Goal: Task Accomplishment & Management: Manage account settings

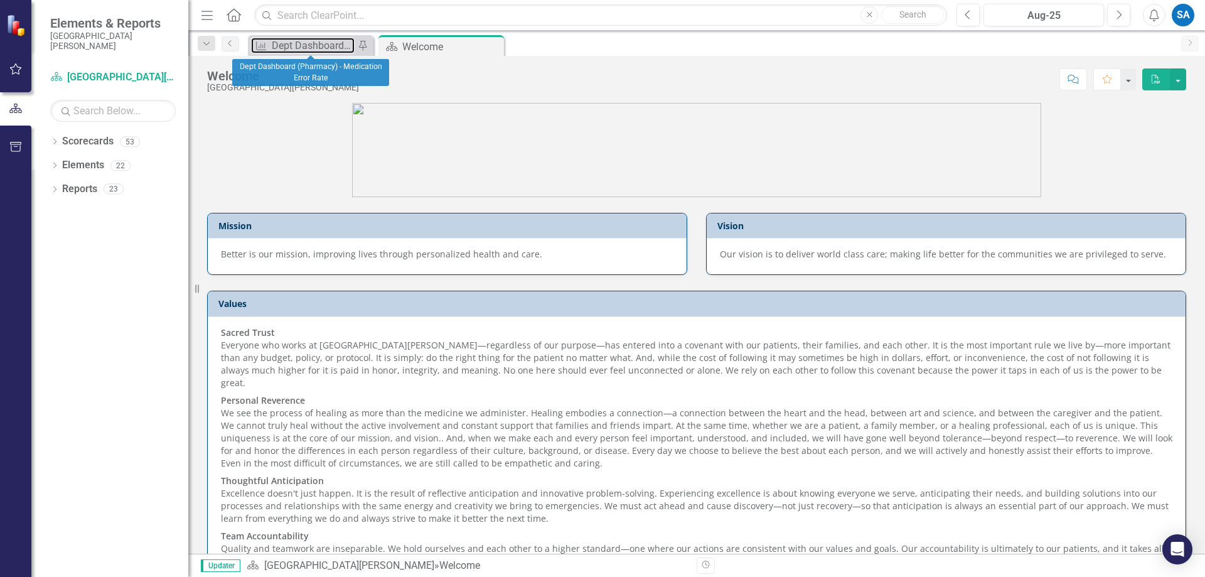
click at [321, 37] on div "Measure Dept Dashboard (Pharmacy) - Medication Error Rate Pin" at bounding box center [310, 45] width 125 height 21
click at [311, 45] on div "Dept Dashboard (Pharmacy) - Medication Error Rate" at bounding box center [313, 46] width 83 height 16
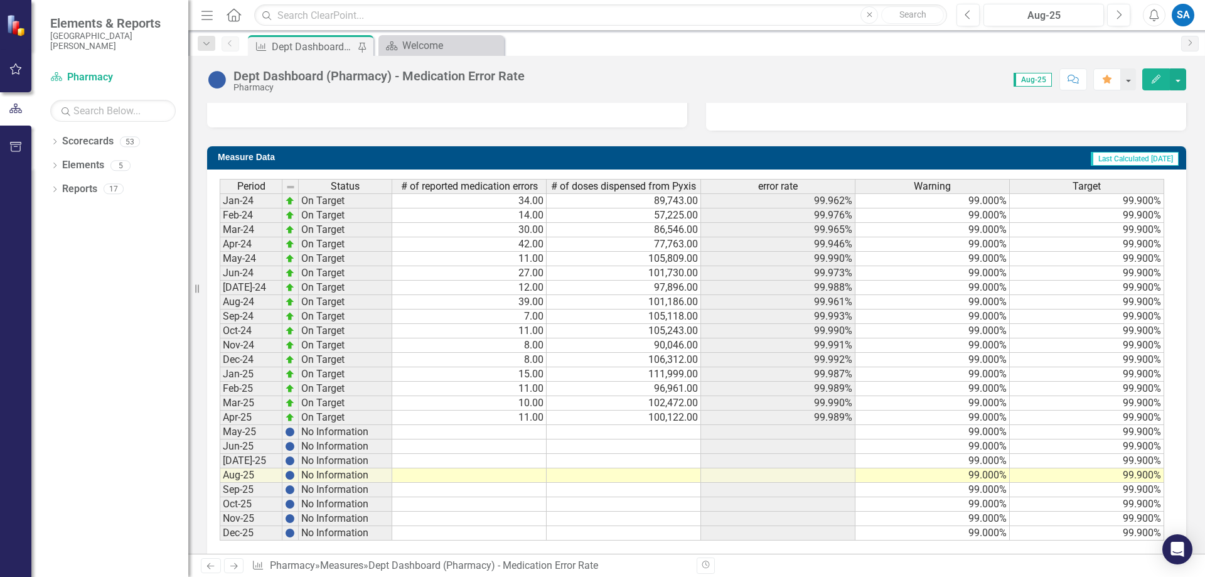
scroll to position [457, 0]
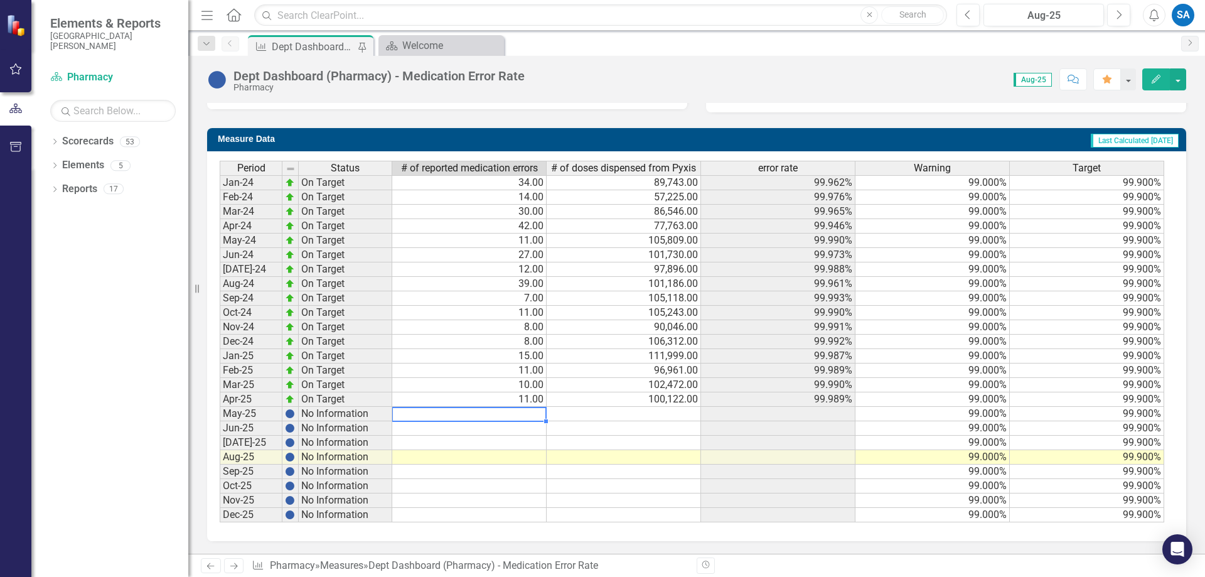
click at [487, 410] on td at bounding box center [469, 414] width 154 height 14
click at [56, 141] on icon "Dropdown" at bounding box center [54, 142] width 9 height 7
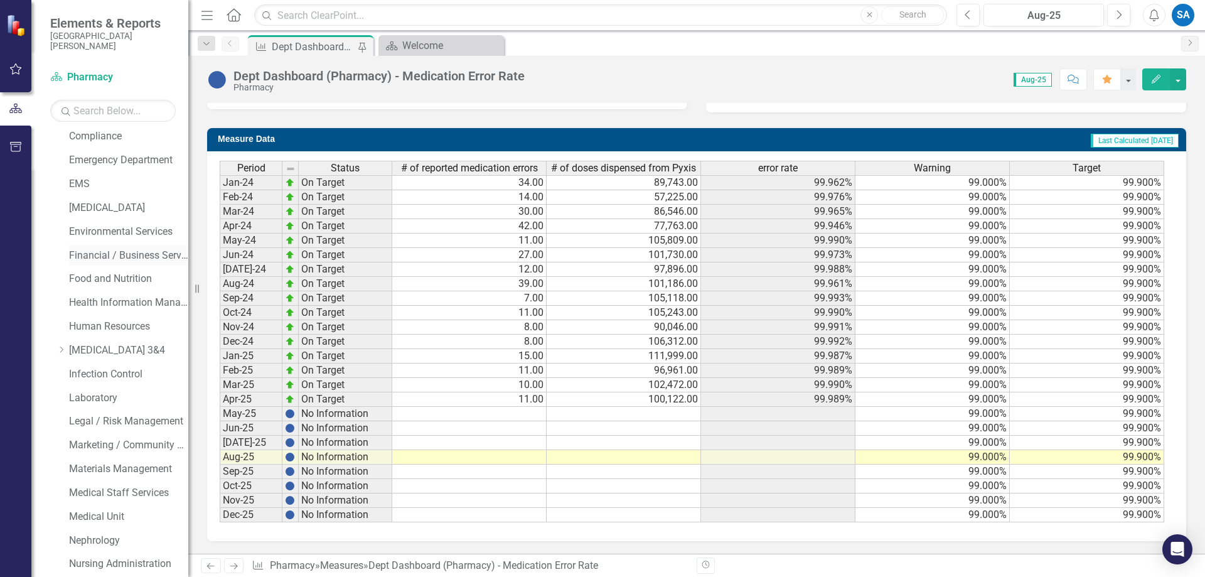
scroll to position [565, 0]
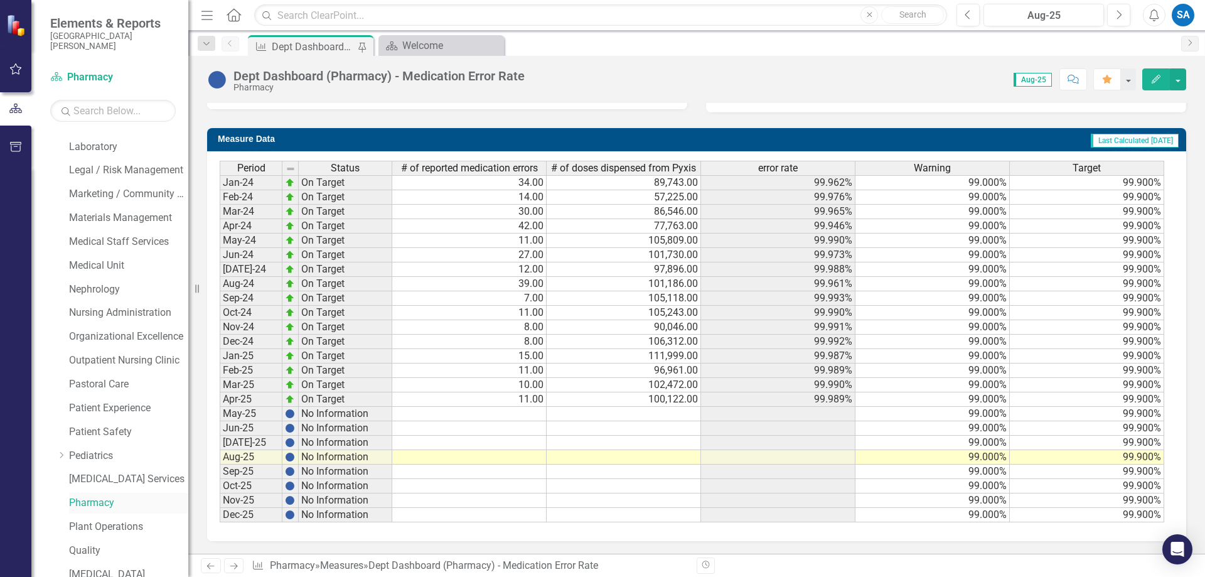
click at [93, 507] on link "Pharmacy" at bounding box center [128, 503] width 119 height 14
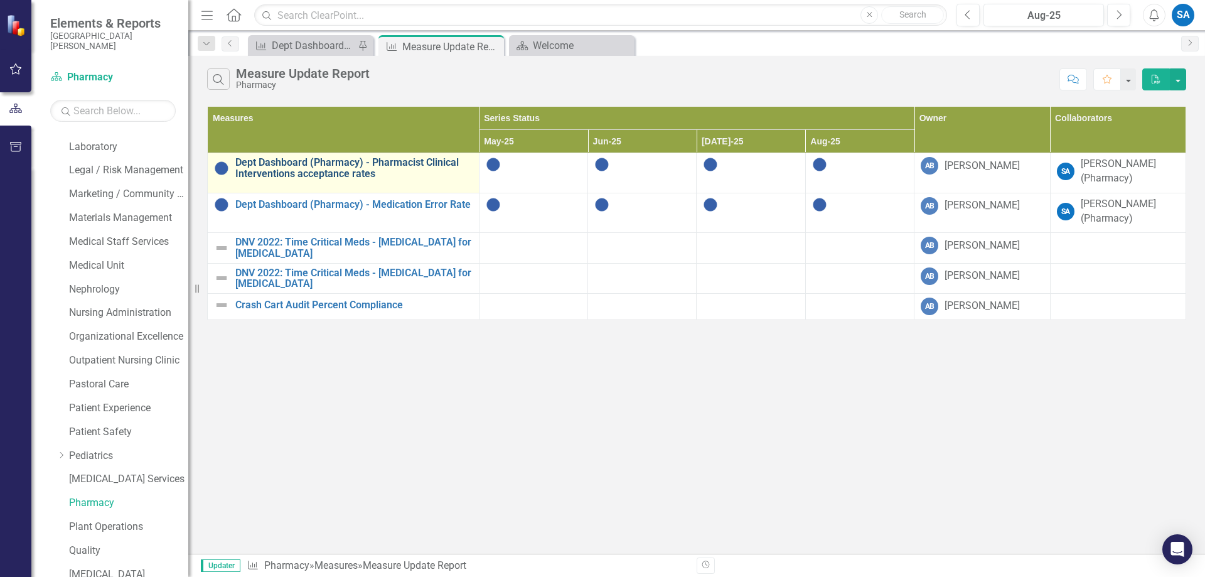
click at [393, 166] on link "Dept Dashboard (Pharmacy) - Pharmacist Clinical Interventions acceptance rates" at bounding box center [353, 168] width 237 height 22
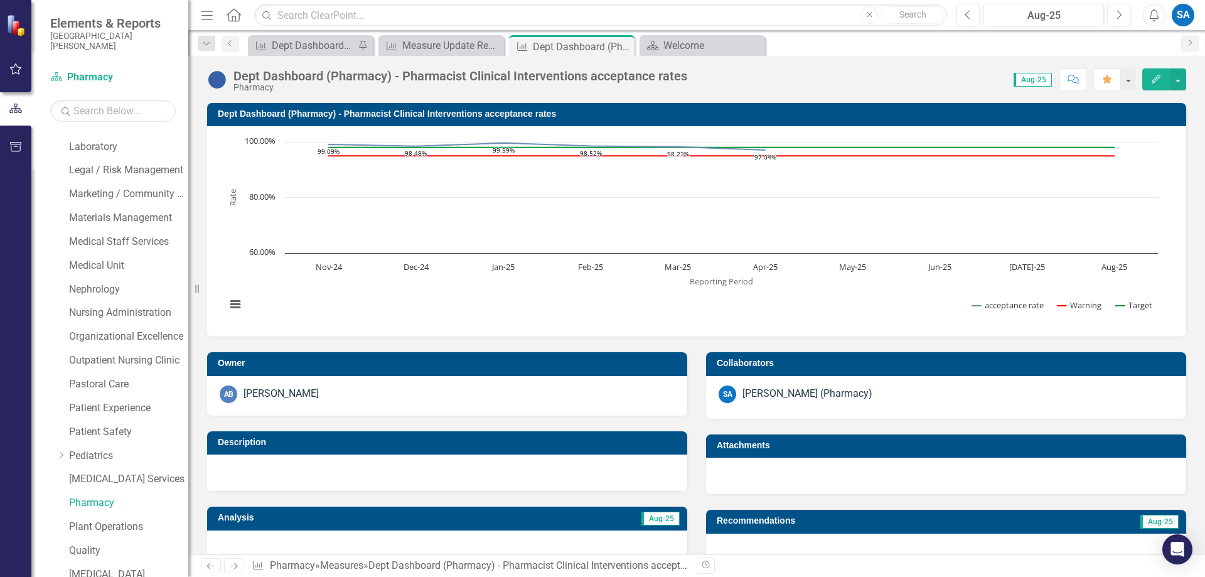
scroll to position [457, 0]
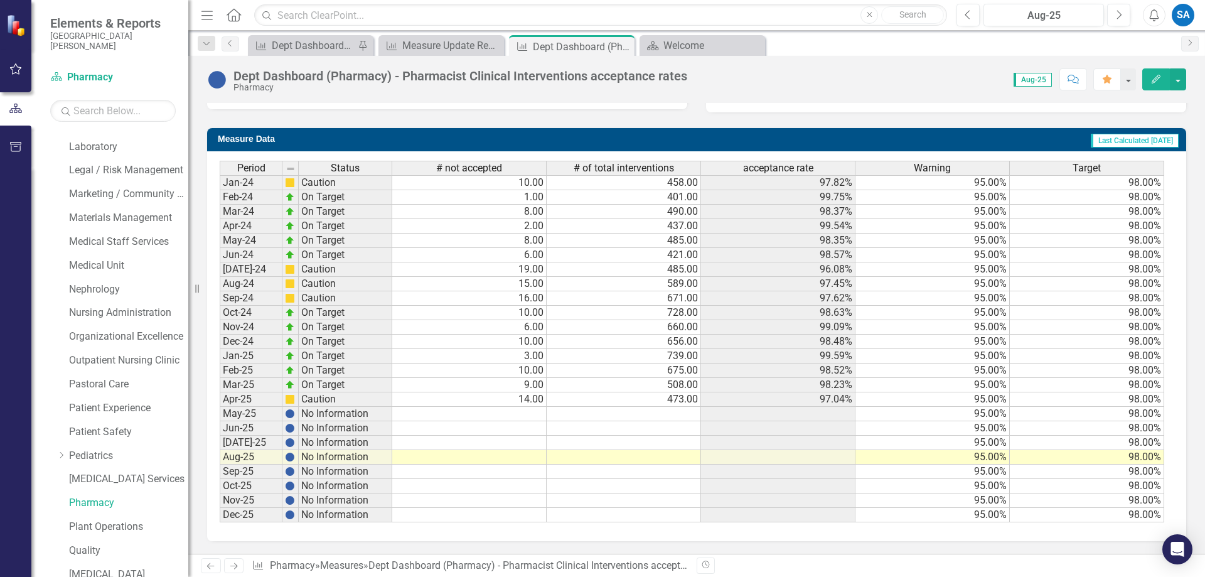
click at [502, 427] on td at bounding box center [469, 428] width 154 height 14
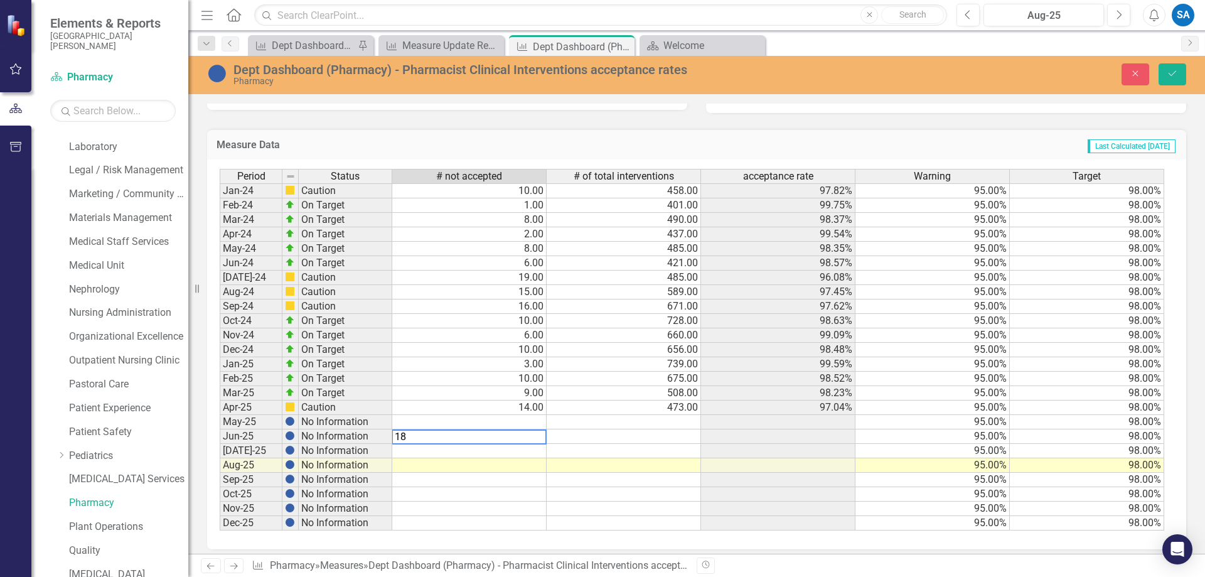
type textarea "18"
click at [220, 429] on div "Period Status # not accepted # of total interventions acceptance rate Warning T…" at bounding box center [220, 349] width 0 height 361
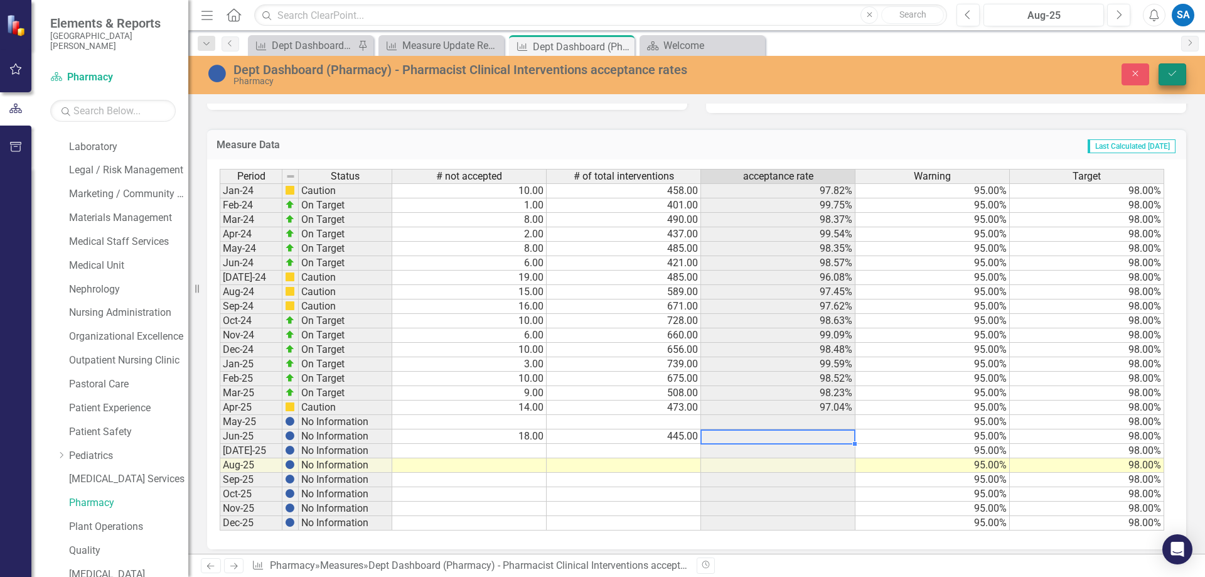
type textarea "445"
click at [1168, 73] on icon "Save" at bounding box center [1171, 73] width 11 height 9
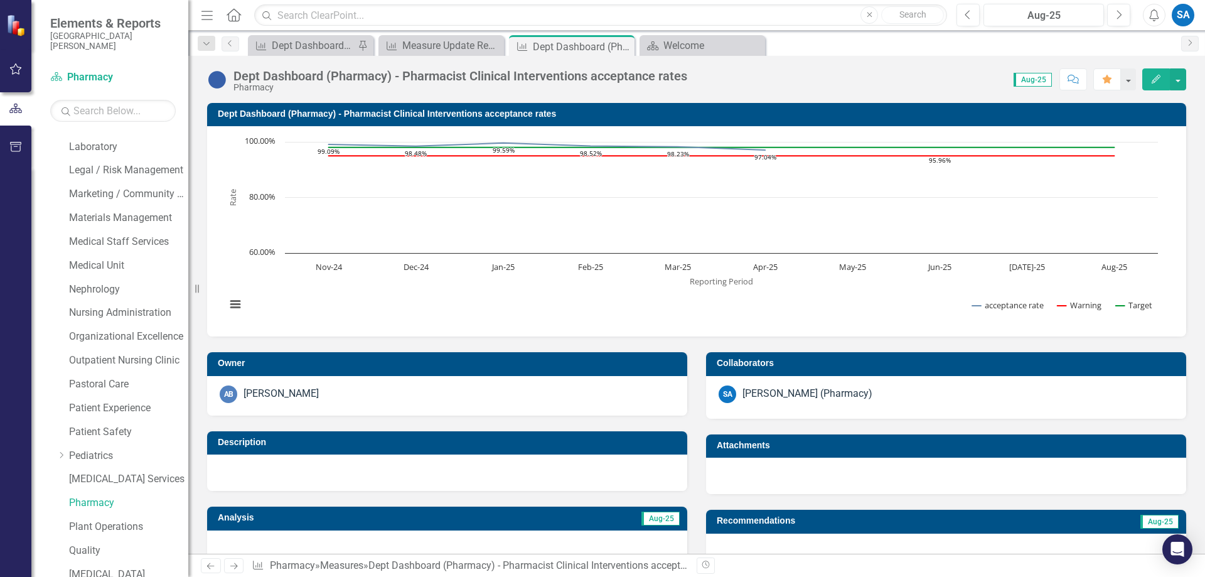
scroll to position [439, 0]
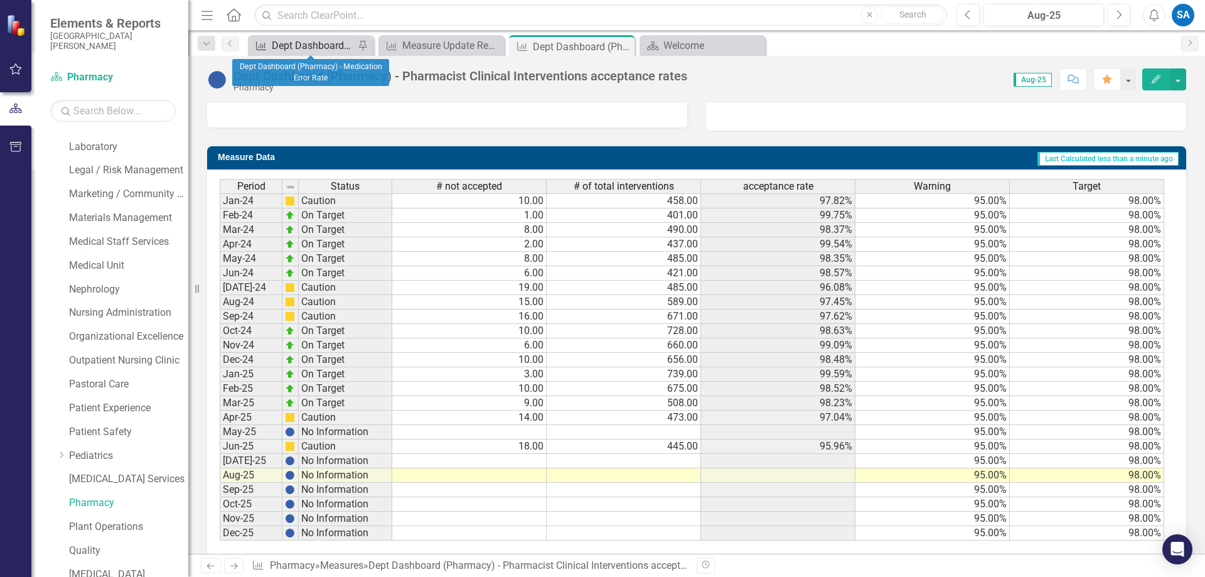
click at [316, 46] on div "Dept Dashboard (Pharmacy) - Medication Error Rate" at bounding box center [313, 46] width 83 height 16
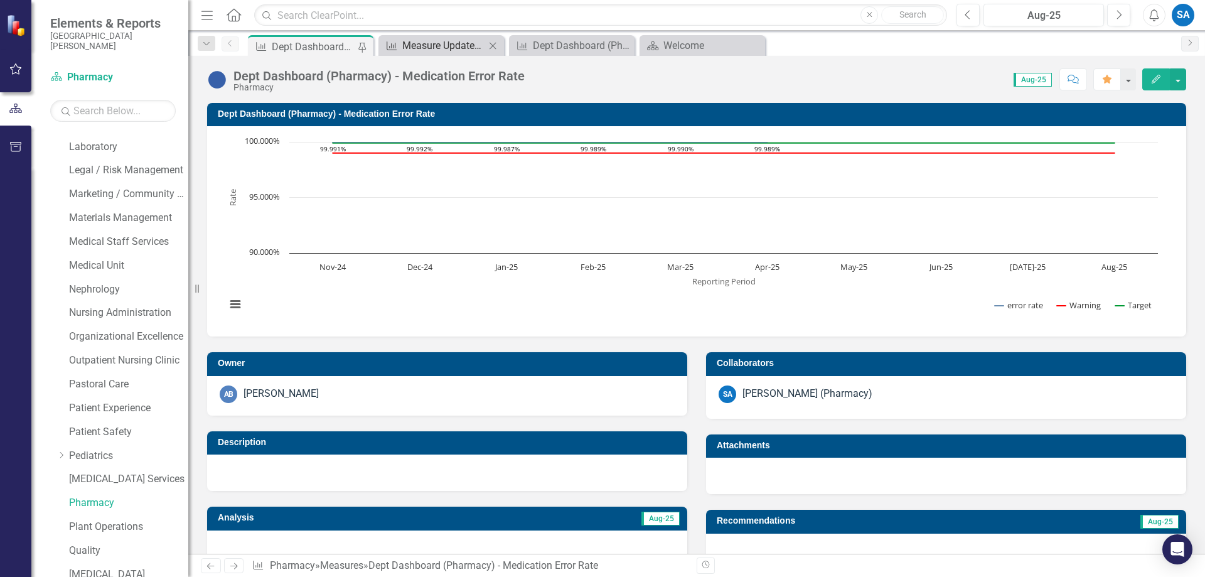
click at [450, 46] on div "Measure Update Report" at bounding box center [443, 46] width 83 height 16
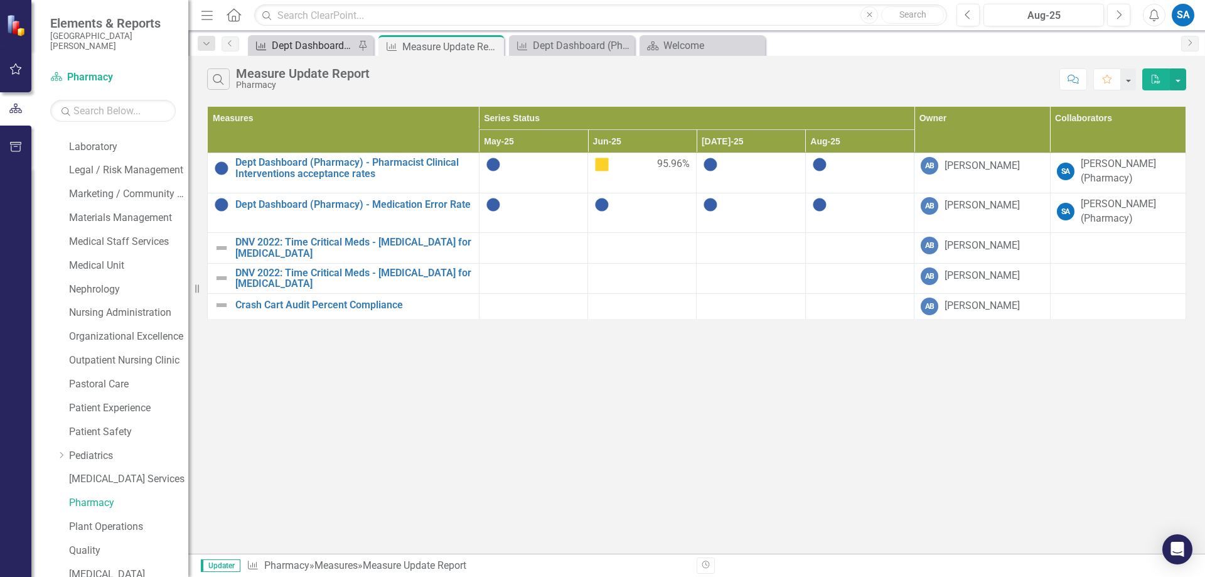
click at [314, 50] on div "Dept Dashboard (Pharmacy) - Medication Error Rate" at bounding box center [313, 46] width 83 height 16
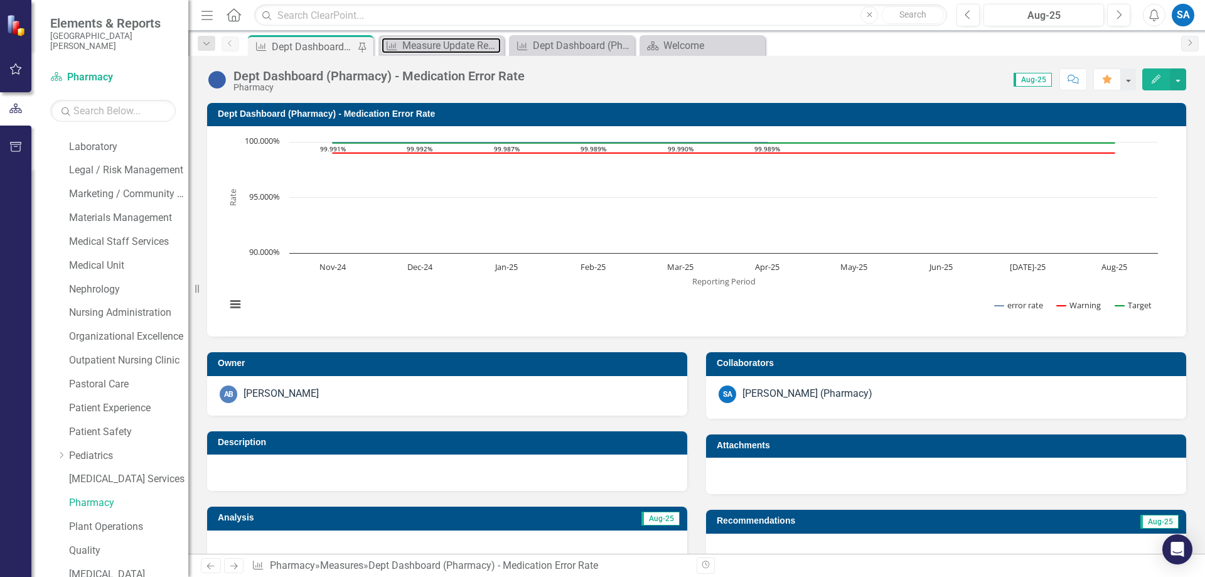
drag, startPoint x: 430, startPoint y: 45, endPoint x: 243, endPoint y: 46, distance: 187.6
click at [243, 46] on div "Dropdown Search Measure Dept Dashboard (Pharmacy) - Medication Error Rate Pin M…" at bounding box center [696, 43] width 1016 height 25
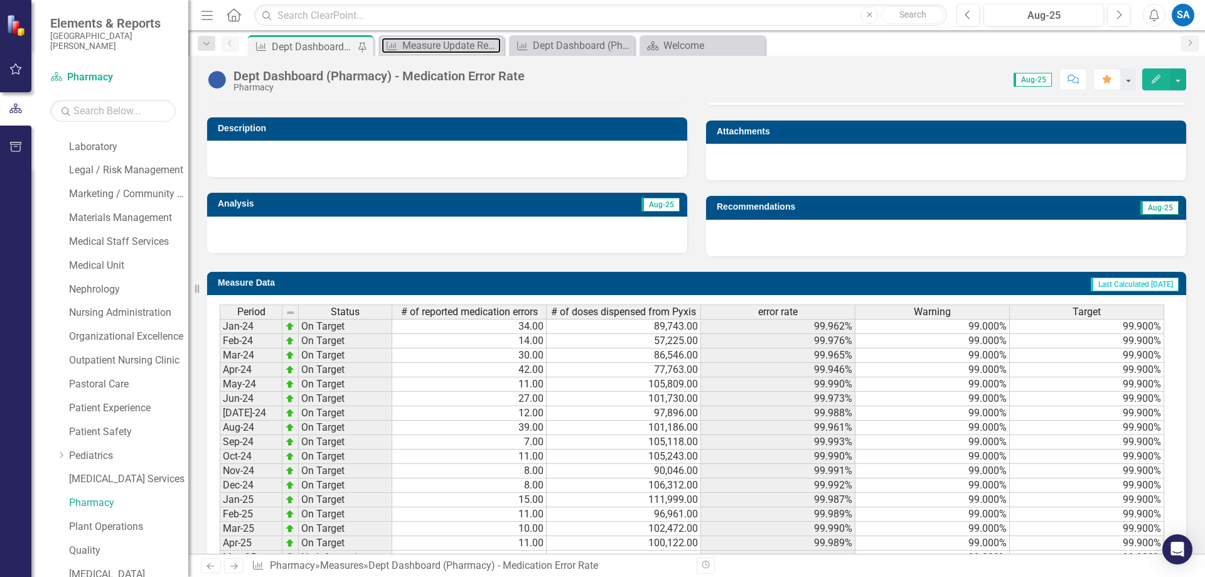
scroll to position [457, 0]
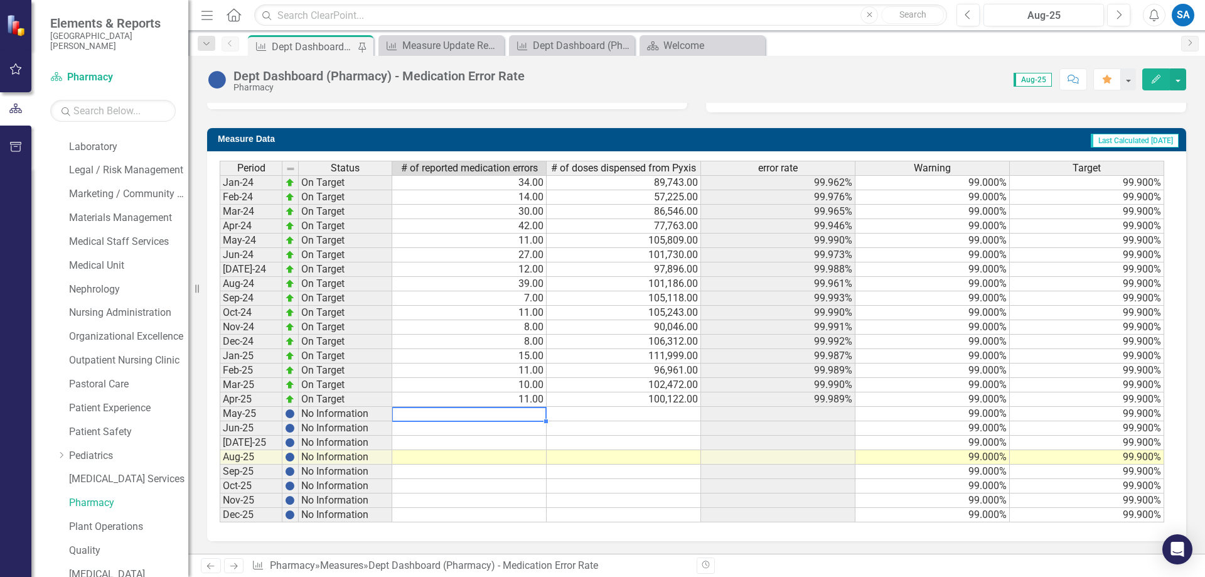
click at [523, 413] on td at bounding box center [469, 414] width 154 height 14
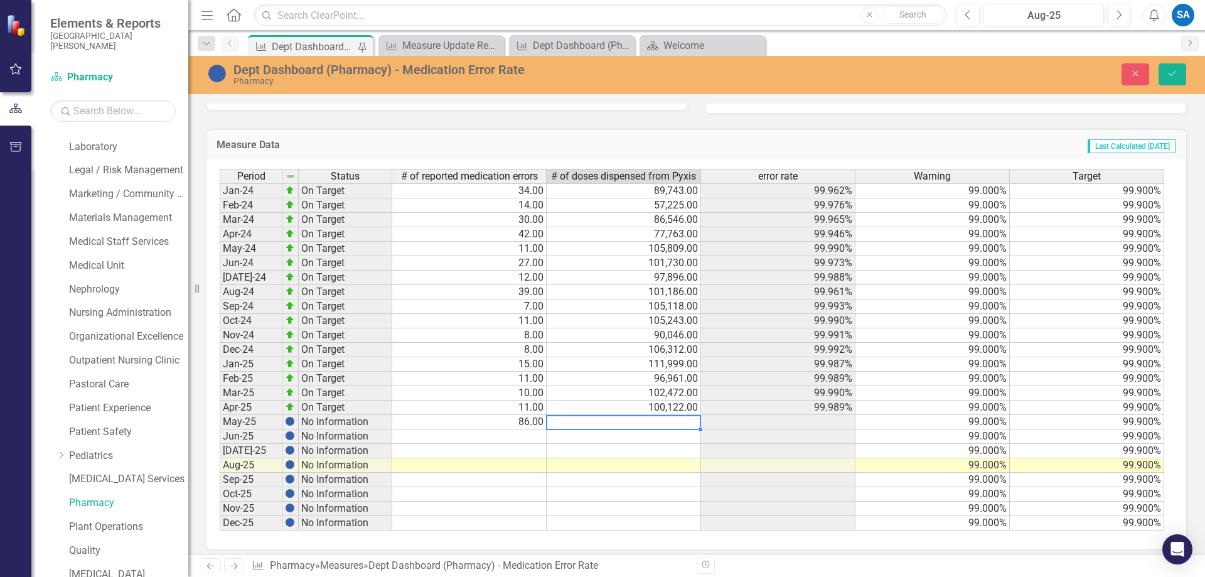
click at [662, 419] on td at bounding box center [623, 422] width 154 height 14
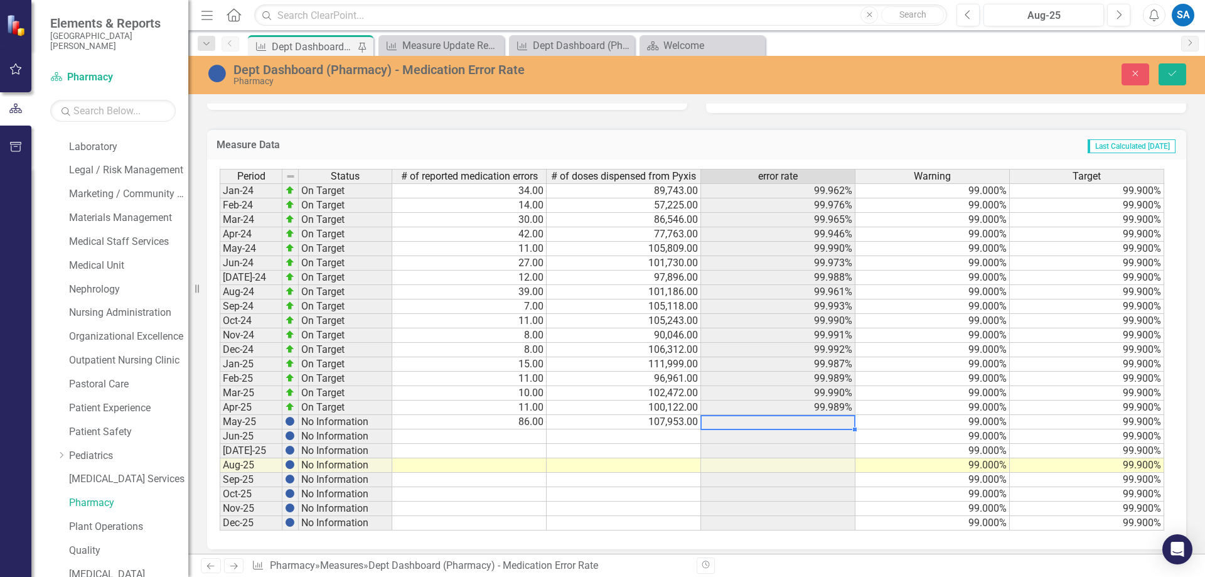
click at [515, 434] on td at bounding box center [469, 436] width 154 height 14
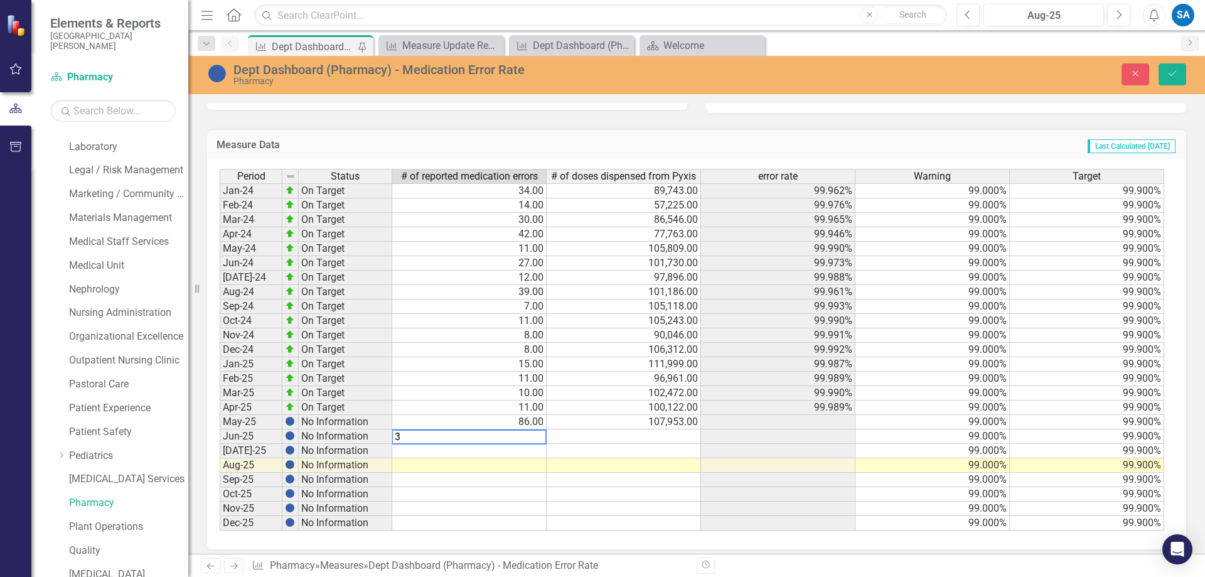
type textarea "35"
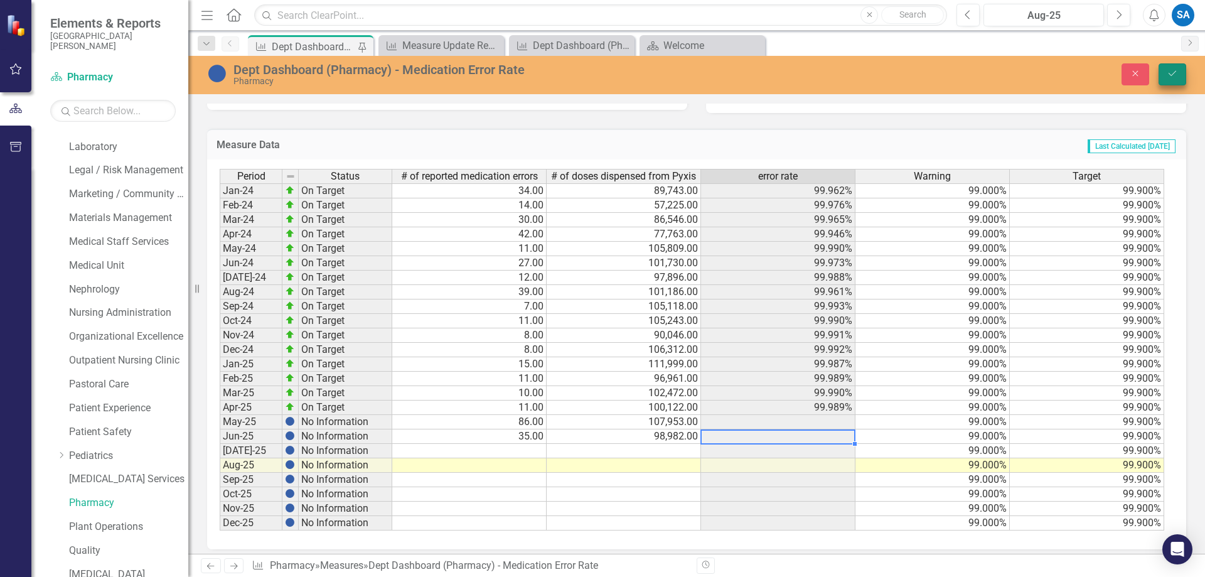
type textarea "98982"
click at [1172, 78] on button "Save" at bounding box center [1172, 74] width 28 height 22
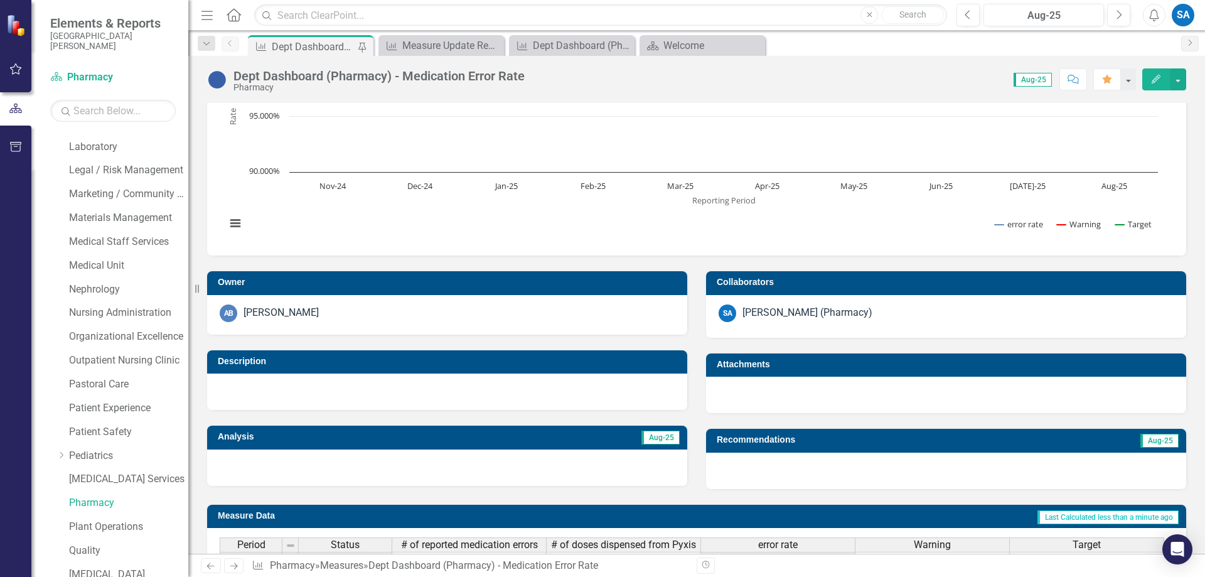
scroll to position [0, 0]
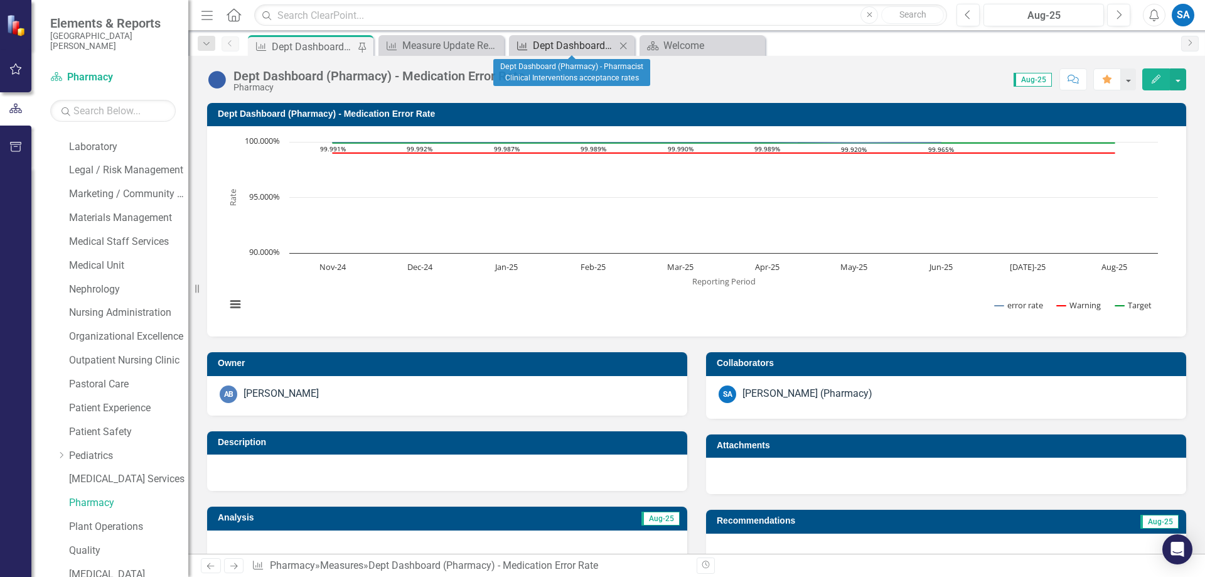
click at [552, 45] on div "Dept Dashboard (Pharmacy) - Pharmacist Clinical Interventions acceptance rates" at bounding box center [574, 46] width 83 height 16
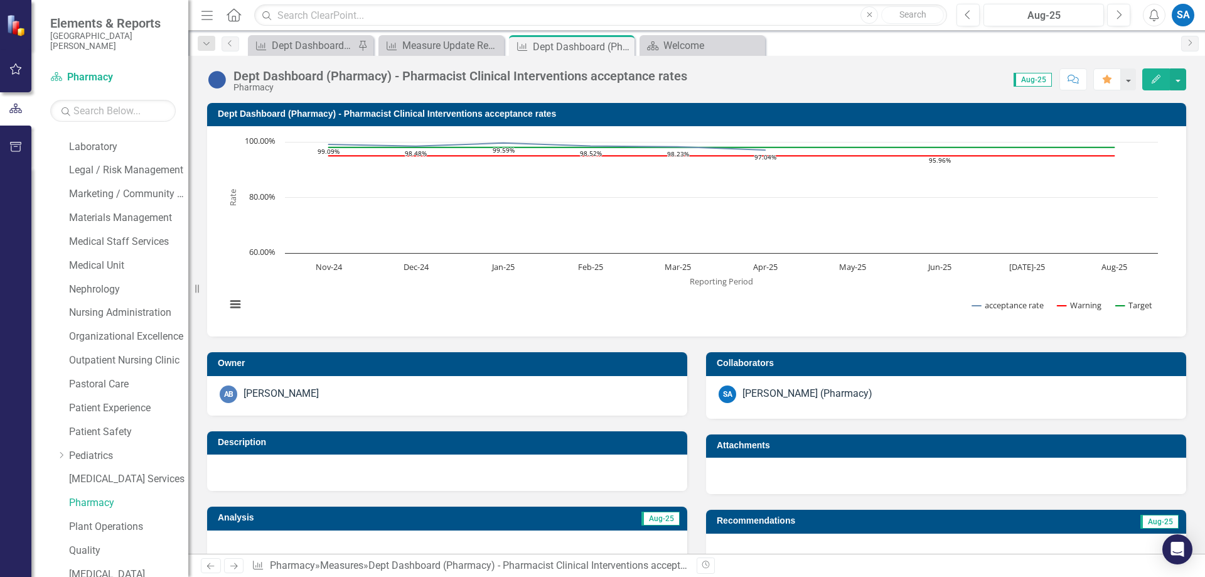
scroll to position [439, 0]
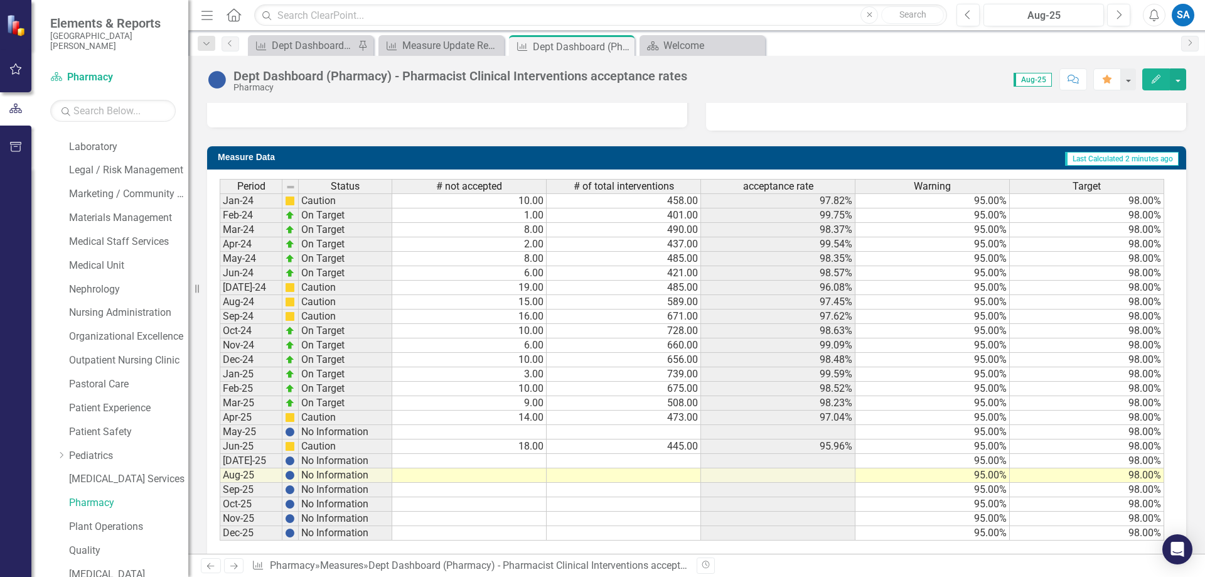
click at [520, 455] on td at bounding box center [469, 461] width 154 height 14
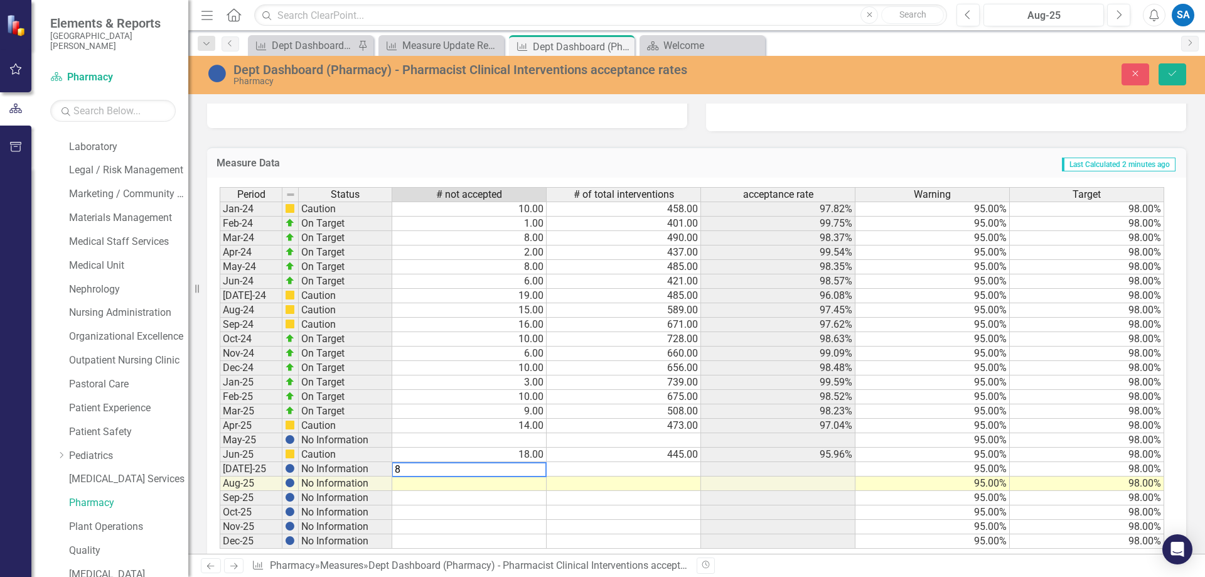
click at [619, 465] on td at bounding box center [623, 469] width 154 height 14
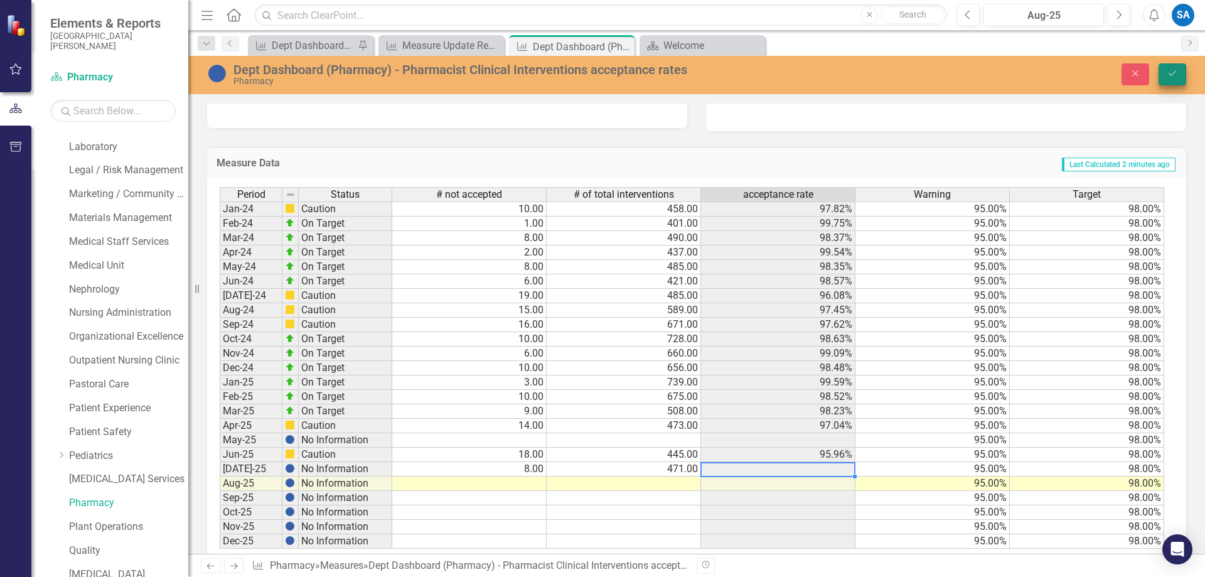
type textarea "471"
click at [1171, 75] on icon "Save" at bounding box center [1171, 73] width 11 height 9
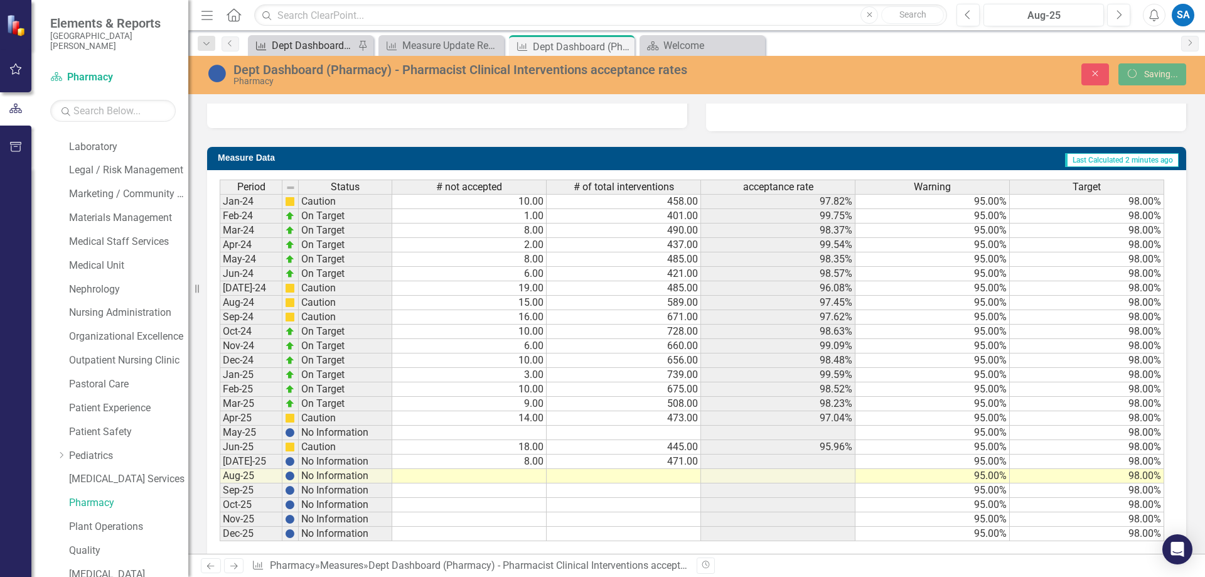
click at [313, 46] on div "Dept Dashboard (Pharmacy) - Medication Error Rate" at bounding box center [313, 46] width 83 height 16
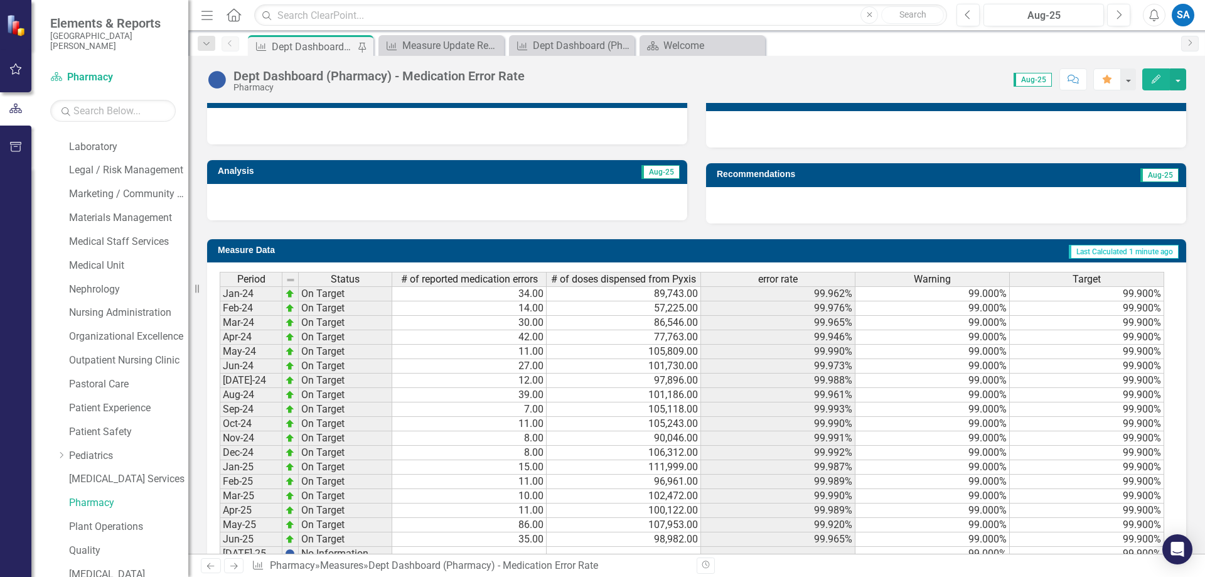
scroll to position [457, 0]
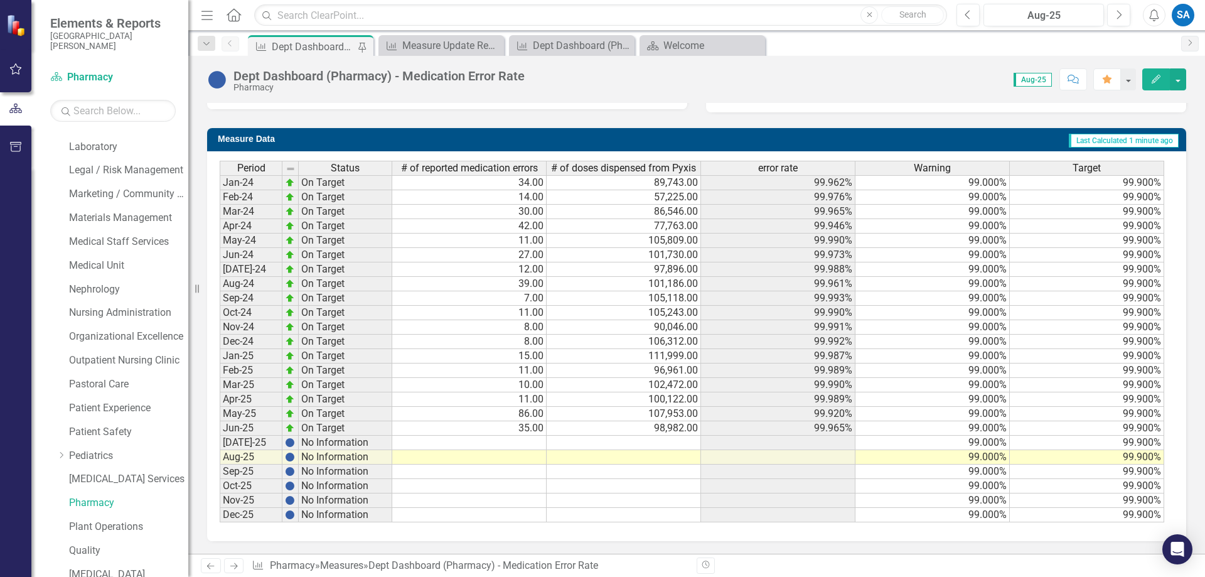
click at [524, 443] on td at bounding box center [469, 442] width 154 height 14
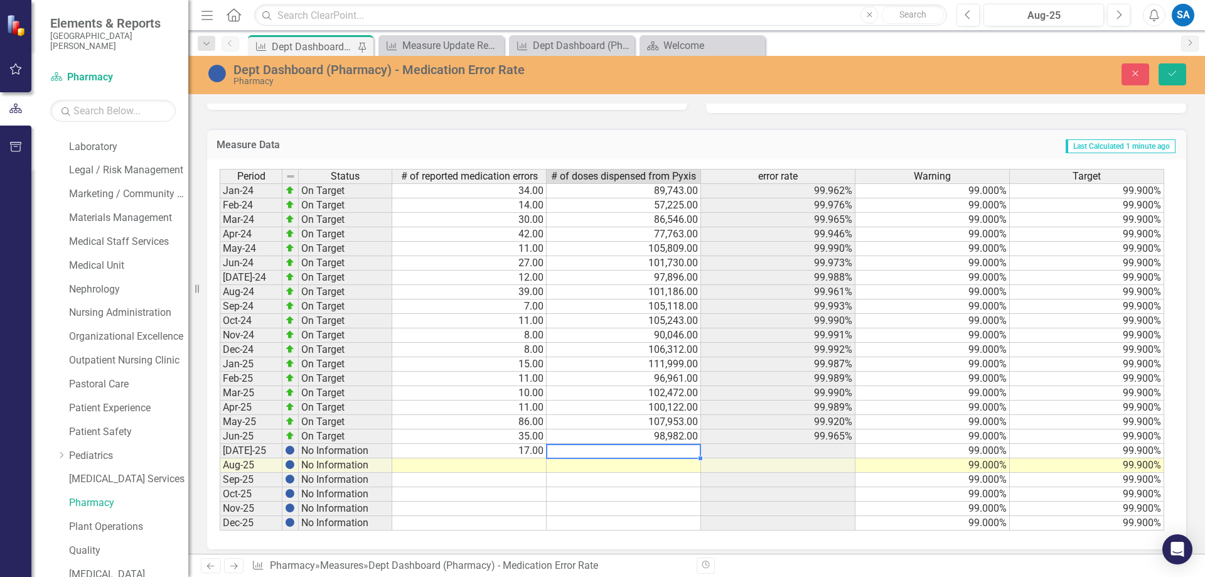
click at [606, 449] on td at bounding box center [623, 451] width 154 height 14
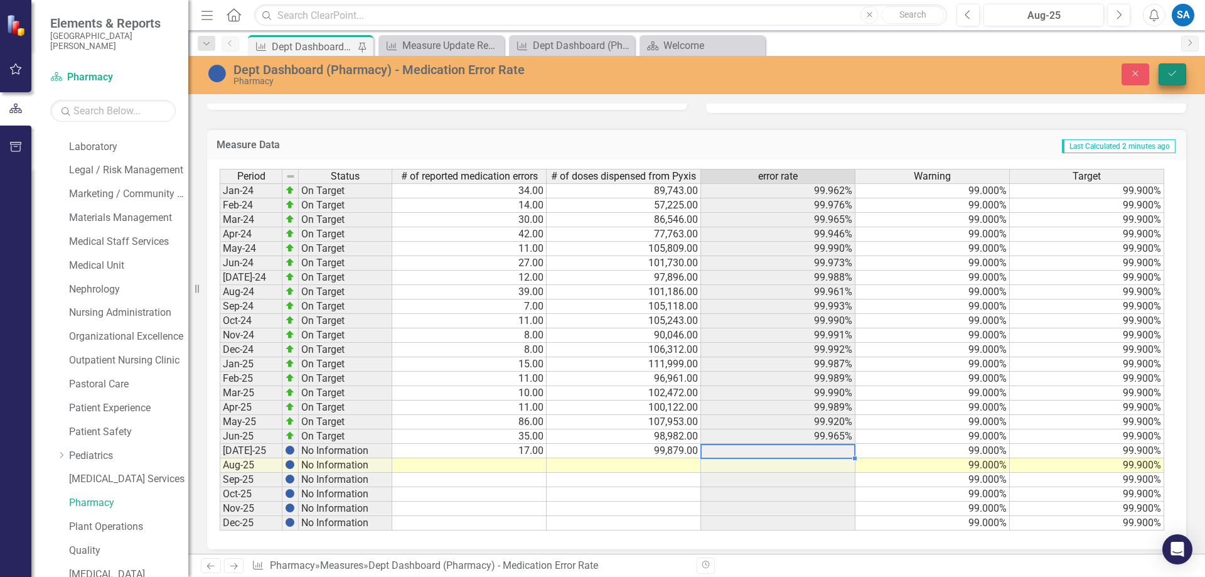
type textarea "99879"
click at [1168, 72] on icon "Save" at bounding box center [1171, 73] width 11 height 9
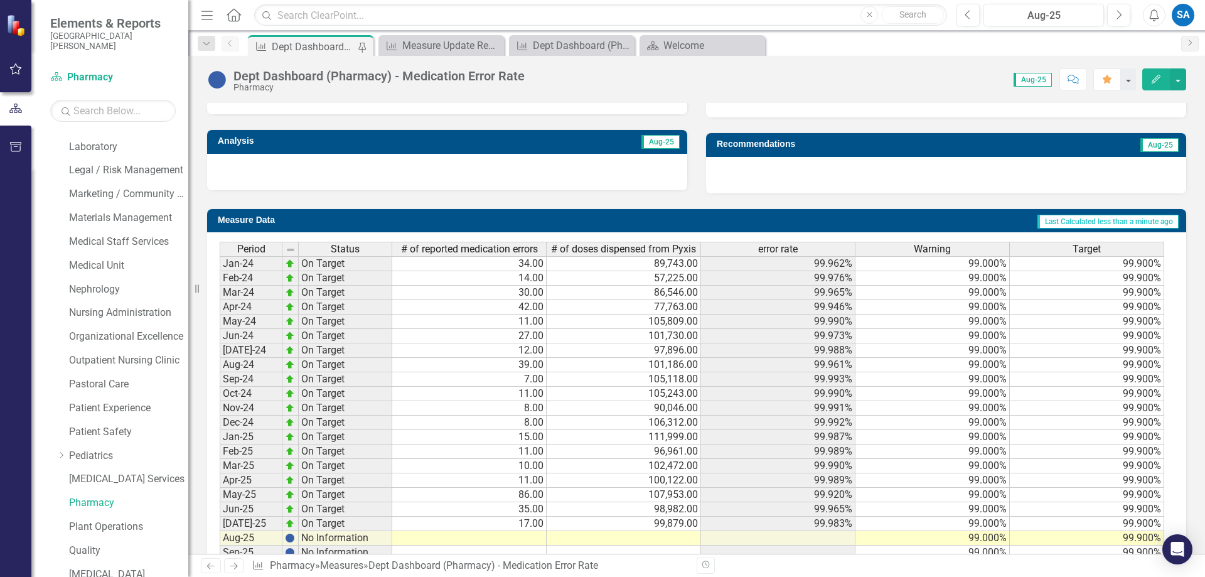
scroll to position [439, 0]
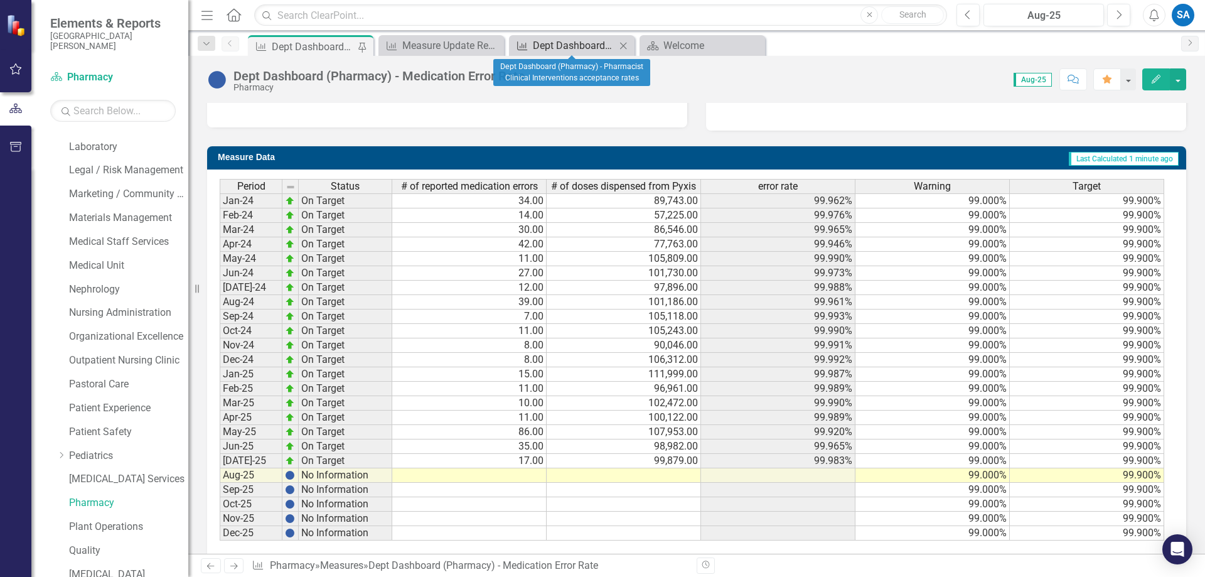
click at [552, 45] on div "Dept Dashboard (Pharmacy) - Pharmacist Clinical Interventions acceptance rates" at bounding box center [574, 46] width 83 height 16
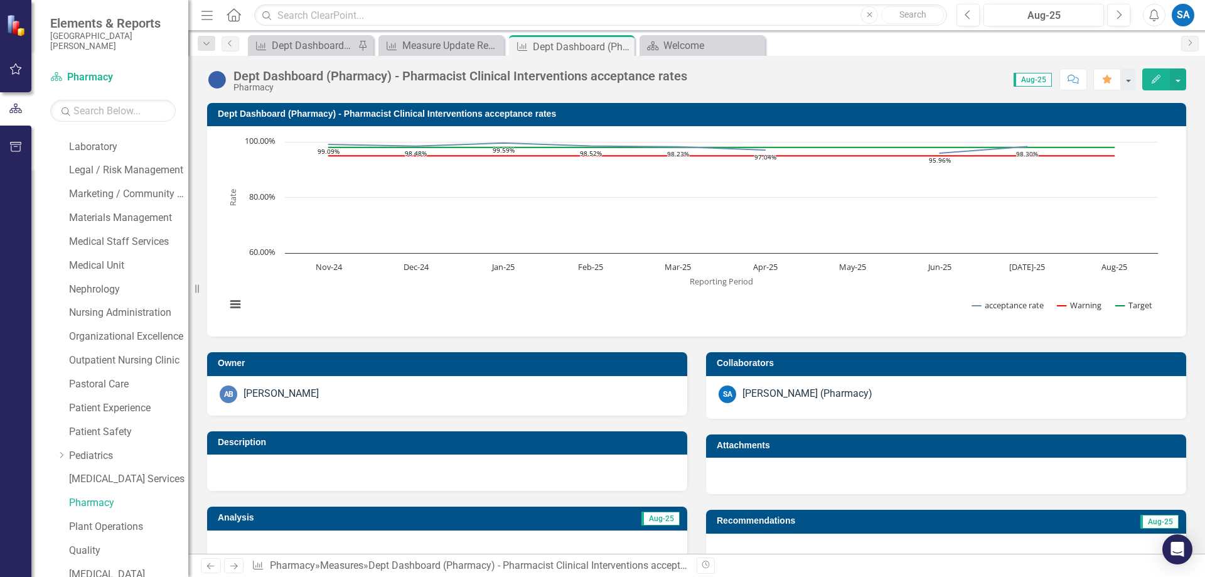
scroll to position [439, 0]
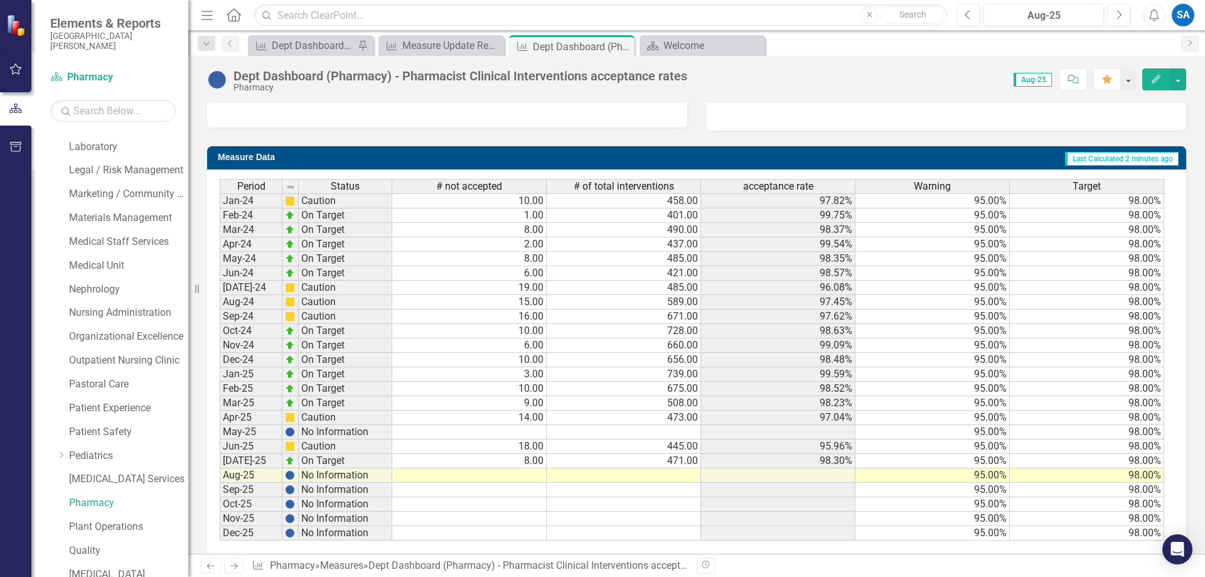
click at [382, 550] on div "Period Status # not accepted # of total interventions acceptance rate Warning T…" at bounding box center [696, 364] width 979 height 390
click at [498, 556] on div "Previous Next Measure Pharmacy » Measures » Dept Dashboard (Pharmacy) - Pharmac…" at bounding box center [696, 564] width 1016 height 23
click at [521, 433] on td at bounding box center [469, 432] width 154 height 14
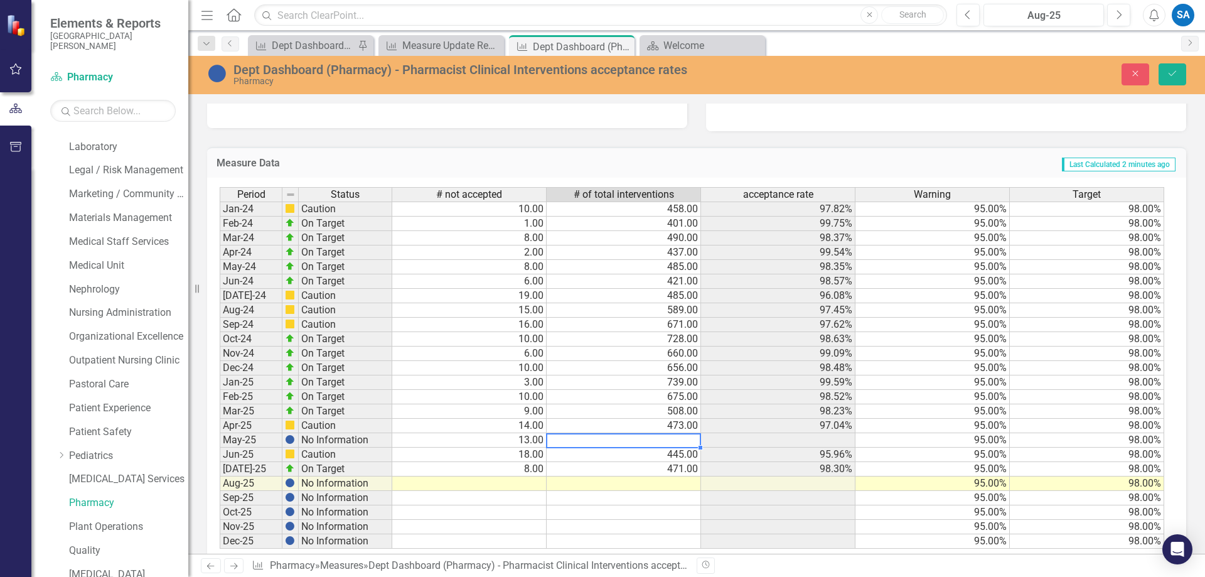
click at [632, 441] on td at bounding box center [623, 440] width 154 height 14
type textarea "467"
